Goal: Task Accomplishment & Management: Complete application form

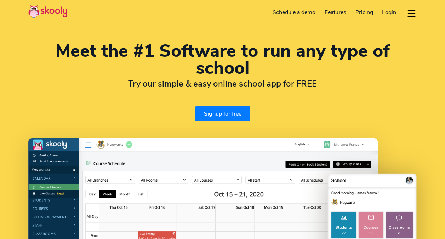
select select "en"
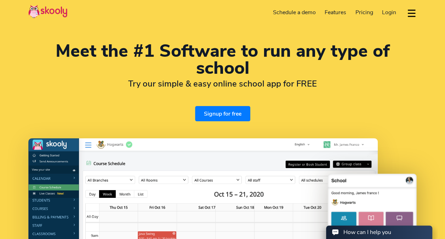
select select "65"
select select "[GEOGRAPHIC_DATA]"
select select "[GEOGRAPHIC_DATA]/[GEOGRAPHIC_DATA]"
click at [222, 119] on link "Signup for free" at bounding box center [222, 113] width 55 height 15
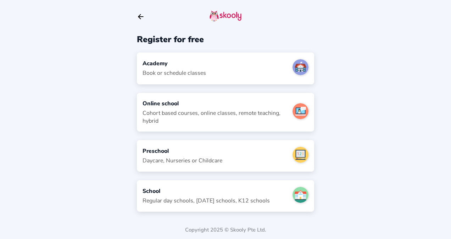
click at [205, 197] on div "Regular day schools, sunday schools, K12 schools" at bounding box center [205, 201] width 127 height 8
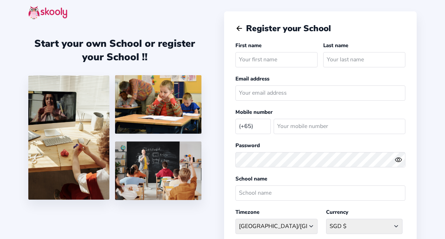
select select "SG"
type input "Nevaan"
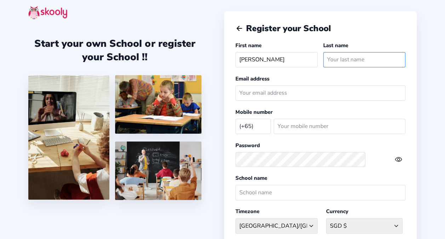
type input "Garg"
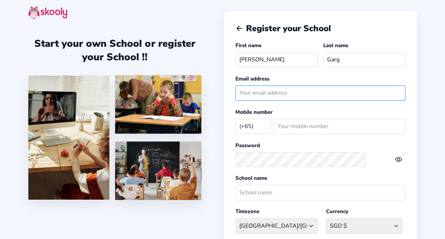
type input "shivi.khandelwal@gmail.com"
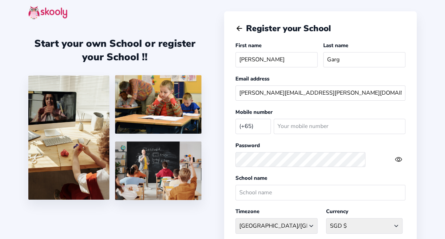
type input "07976319648"
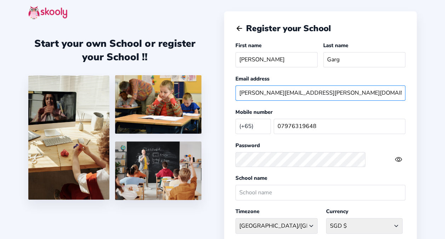
click at [349, 87] on input "shivi.khandelwal@gmail.com" at bounding box center [321, 92] width 170 height 15
click at [353, 88] on input "shivi.khandelwal@gmail.com" at bounding box center [321, 92] width 170 height 15
type input "s"
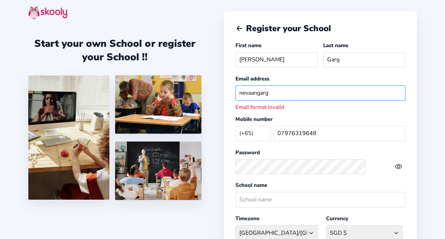
type input "nevaangarg.stu@npsinternational.edu.sg"
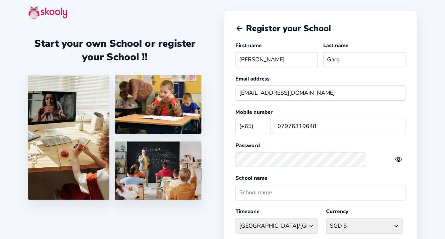
click at [330, 142] on div "Password" at bounding box center [321, 155] width 170 height 28
click at [320, 142] on div "Password" at bounding box center [321, 155] width 170 height 28
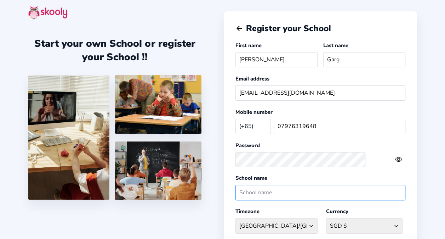
click at [322, 194] on input "text" at bounding box center [321, 192] width 170 height 15
type input "npsis"
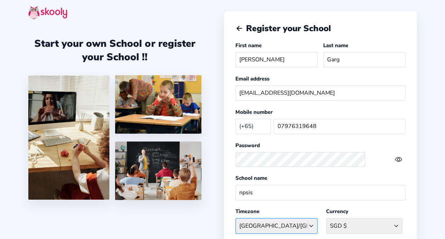
click at [317, 220] on select "Asia/Singapore Afghanistan - Asia/Kabul Albania - Europe/Tirane Algeria - Afric…" at bounding box center [277, 225] width 82 height 15
click at [318, 223] on select "Asia/Singapore Afghanistan - Asia/Kabul Albania - Europe/Tirane Algeria - Afric…" at bounding box center [277, 225] width 82 height 15
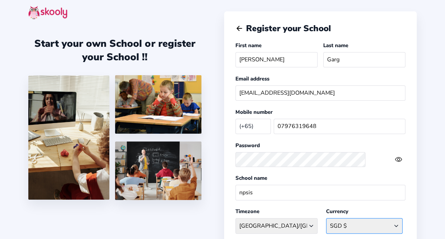
click at [381, 226] on select "SGD $ Afghanistan AFN - ؋. Albania ALL - L Algeria DZD - دج AmericanSamoa USD -…" at bounding box center [364, 225] width 77 height 15
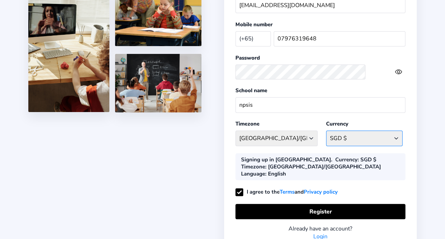
scroll to position [96, 0]
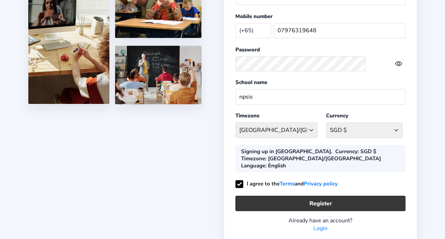
click at [349, 196] on button "Register" at bounding box center [321, 203] width 170 height 15
